Goal: Transaction & Acquisition: Purchase product/service

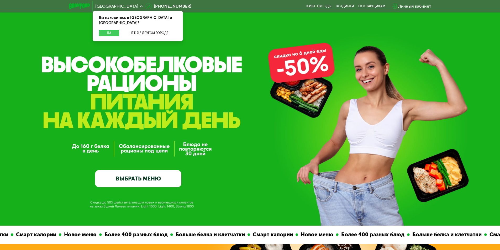
click at [111, 30] on button "Да" at bounding box center [109, 33] width 20 height 6
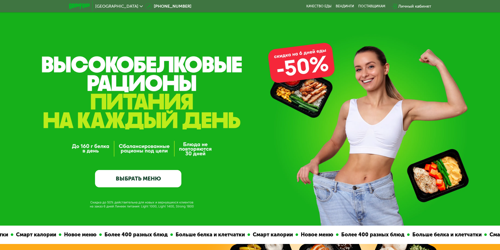
click at [134, 179] on link "ВЫБРАТЬ МЕНЮ" at bounding box center [138, 178] width 86 height 17
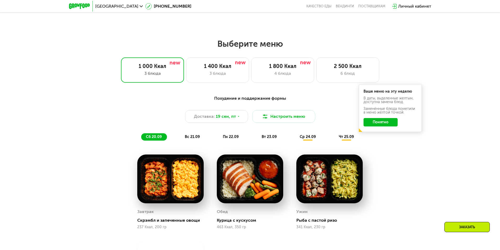
scroll to position [435, 0]
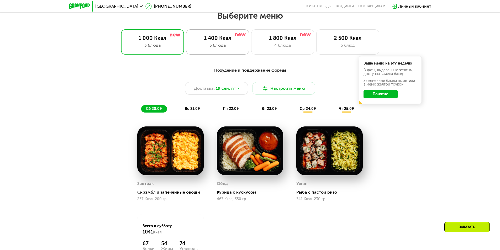
click at [232, 37] on div "1 400 Ккал" at bounding box center [218, 38] width 52 height 6
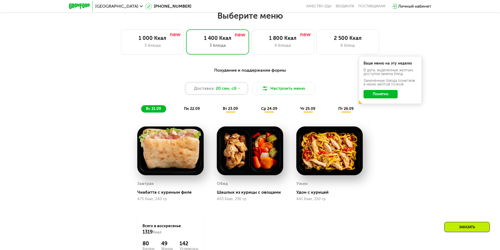
click at [238, 90] on icon at bounding box center [239, 88] width 3 height 3
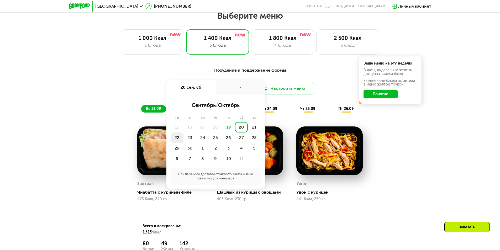
click at [175, 140] on div "22" at bounding box center [177, 138] width 13 height 10
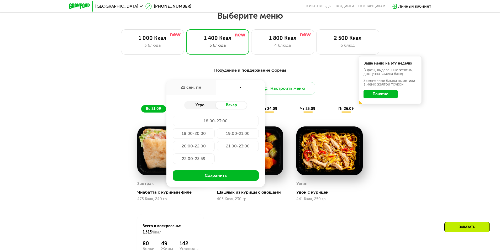
click at [206, 107] on div "Утро" at bounding box center [199, 105] width 31 height 7
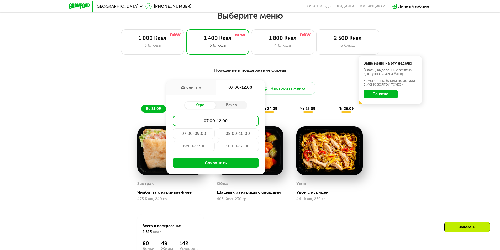
click at [204, 150] on div "09:00-11:00" at bounding box center [194, 146] width 42 height 10
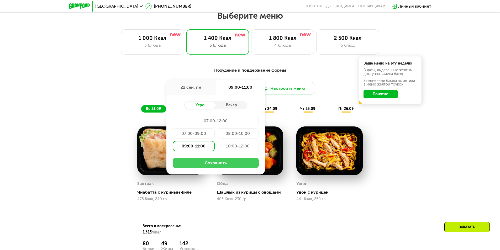
click at [232, 164] on button "Сохранить" at bounding box center [216, 163] width 86 height 10
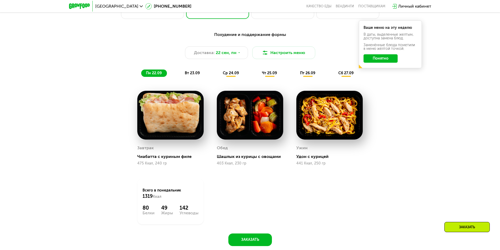
scroll to position [461, 0]
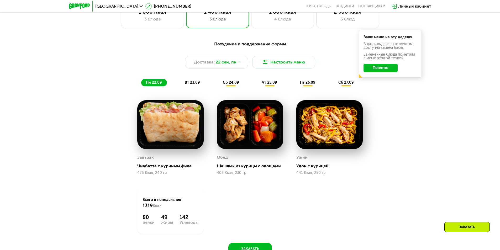
click at [193, 86] on div "вт 23.09" at bounding box center [192, 82] width 25 height 7
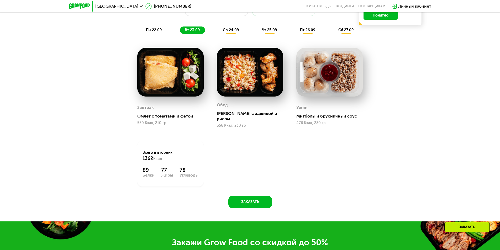
scroll to position [488, 0]
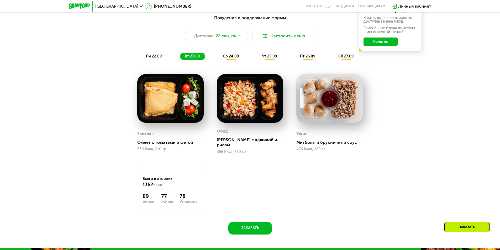
click at [236, 58] on span "ср 24.09" at bounding box center [231, 56] width 16 height 4
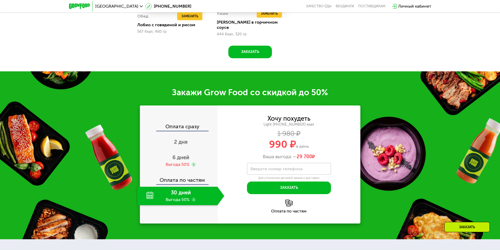
scroll to position [698, 0]
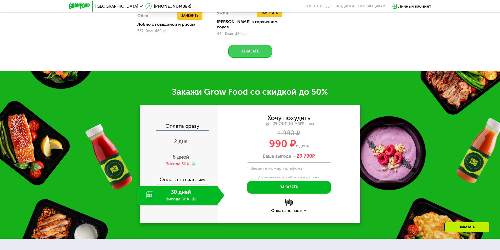
click at [249, 48] on button "Заказать" at bounding box center [250, 51] width 44 height 13
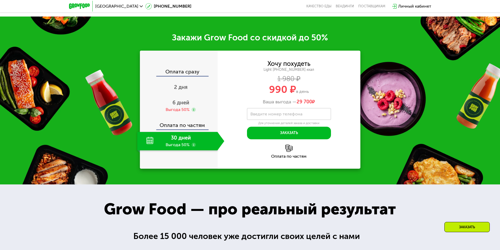
scroll to position [765, 0]
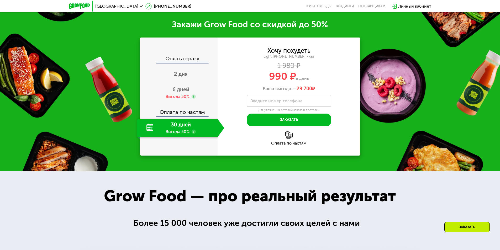
click at [310, 28] on div "Закажи Grow Food со скидкой до 50% Оплата сразу 2 дня 6 дней Выгода 50% Оплата …" at bounding box center [250, 87] width 500 height 168
click at [368, 136] on div "Закажи Grow Food со скидкой до 50% Оплата сразу 2 дня 6 дней Выгода 50% Оплата …" at bounding box center [250, 87] width 500 height 168
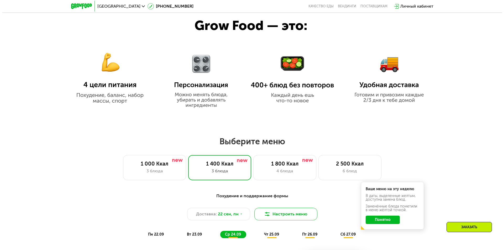
scroll to position [319, 0]
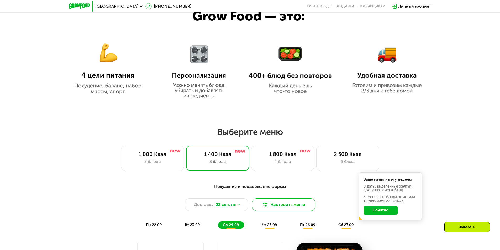
click at [286, 203] on button "Настроить меню" at bounding box center [283, 204] width 63 height 13
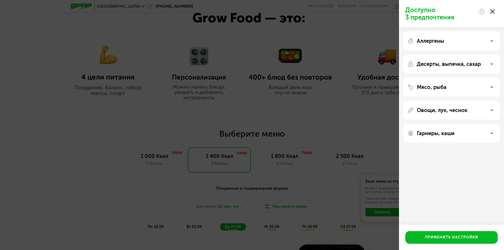
click at [463, 44] on div "Аллергены" at bounding box center [451, 41] width 88 height 6
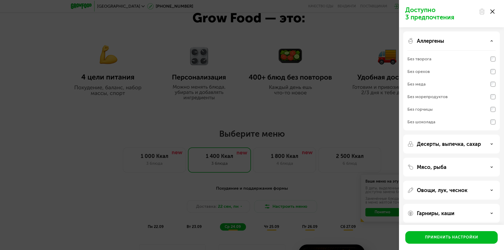
click at [463, 44] on div "Аллергены" at bounding box center [451, 41] width 88 height 6
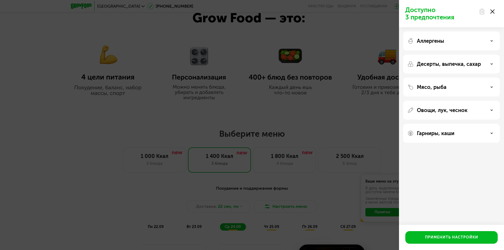
click at [455, 66] on p "Десерты, выпечка, сахар" at bounding box center [449, 64] width 64 height 6
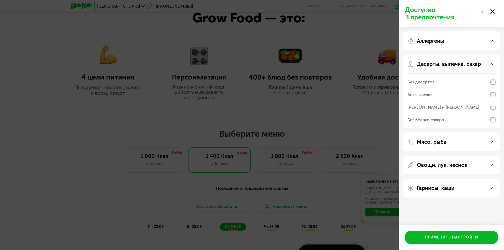
click at [453, 64] on p "Десерты, выпечка, сахар" at bounding box center [449, 64] width 64 height 6
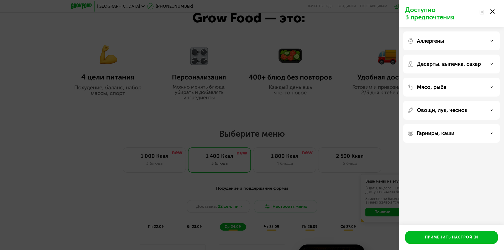
click at [451, 87] on div "Мясо, рыба" at bounding box center [451, 87] width 88 height 6
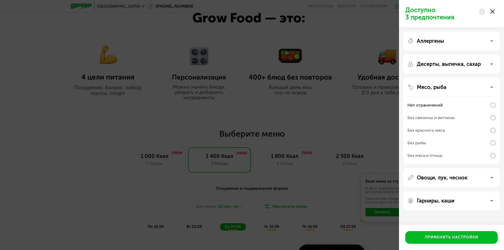
click at [487, 142] on div "Без рыбы" at bounding box center [451, 143] width 88 height 13
click at [450, 191] on div "Аллергены Десерты, выпечка, сахар Мясо, рыба Нет ограничений Без свинины и ветч…" at bounding box center [451, 120] width 105 height 187
click at [451, 197] on div "Гарниры, каши" at bounding box center [451, 200] width 97 height 19
click at [454, 205] on div "Гарниры, каши" at bounding box center [451, 200] width 97 height 19
click at [471, 207] on div "Гарниры, каши" at bounding box center [451, 200] width 97 height 19
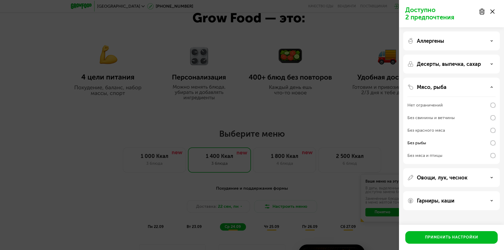
click at [478, 202] on div "Гарниры, каши" at bounding box center [451, 201] width 88 height 6
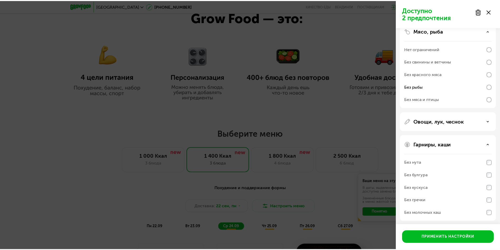
scroll to position [58, 0]
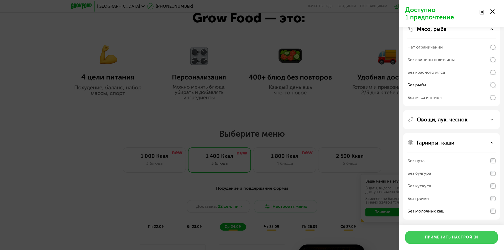
click at [455, 241] on button "Применить настройки" at bounding box center [451, 237] width 92 height 13
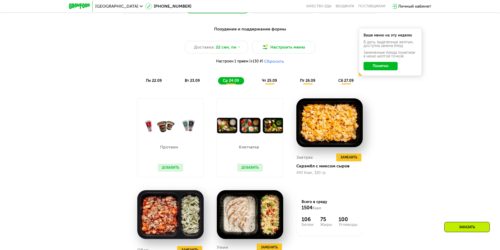
scroll to position [450, 0]
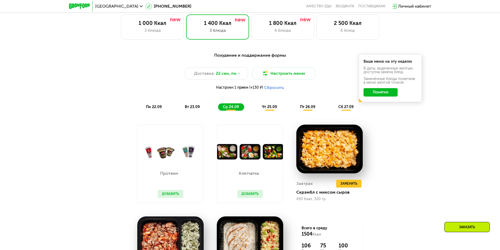
click at [278, 105] on div "чт 25.09" at bounding box center [269, 106] width 25 height 7
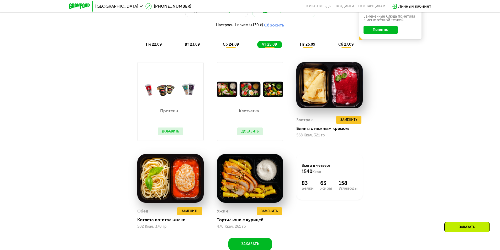
scroll to position [529, 0]
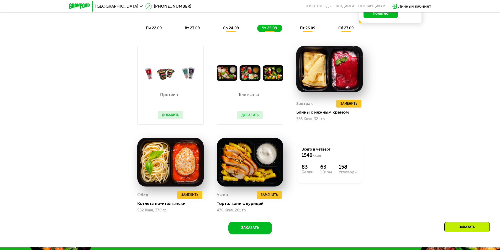
click at [255, 117] on button "Добавить" at bounding box center [249, 115] width 25 height 8
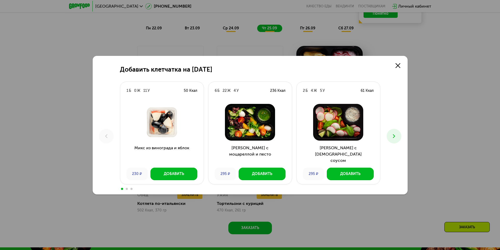
click at [455, 106] on div "Добавить клетчатка на [DATE] 1 Б 0 Ж 11 У 50 Ккал Микс из винограда и яблок 230…" at bounding box center [250, 125] width 500 height 250
click at [398, 62] on link at bounding box center [398, 65] width 10 height 10
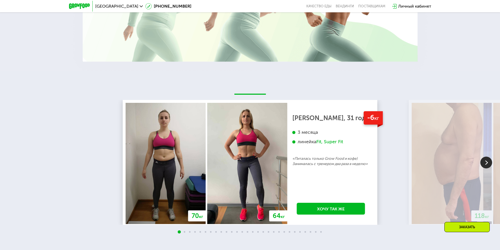
scroll to position [1211, 0]
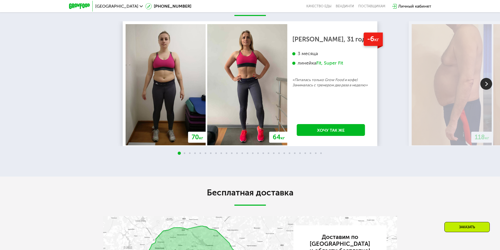
click at [482, 88] on img at bounding box center [486, 84] width 12 height 12
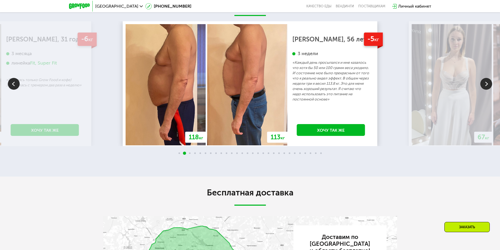
click at [483, 87] on img at bounding box center [486, 84] width 12 height 12
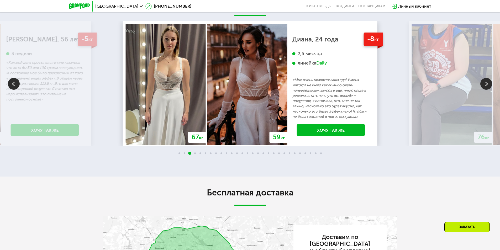
click at [483, 87] on img at bounding box center [486, 84] width 12 height 12
